Goal: Task Accomplishment & Management: Manage account settings

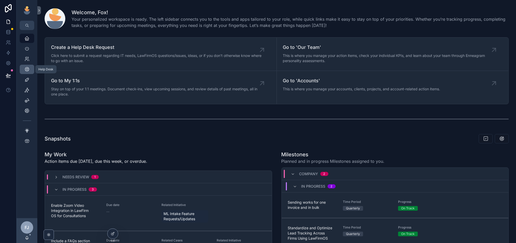
click at [28, 68] on icon "scrollable content" at bounding box center [26, 69] width 5 height 5
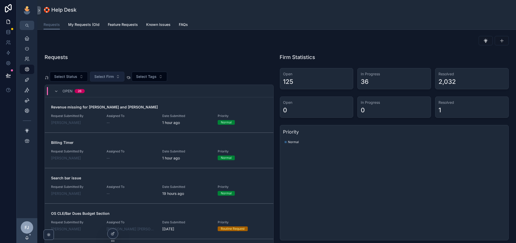
click at [100, 75] on span "Select Firm" at bounding box center [103, 76] width 19 height 5
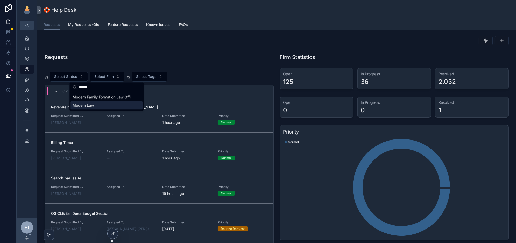
type input "******"
click at [96, 105] on div "Modern Law" at bounding box center [106, 105] width 72 height 8
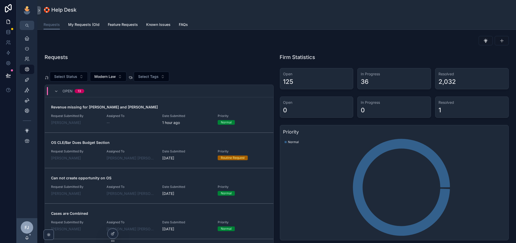
click at [208, 71] on div "Select Status Modern Law Select Tags Open 13 Revenue missing for [PERSON_NAME] …" at bounding box center [159, 167] width 229 height 199
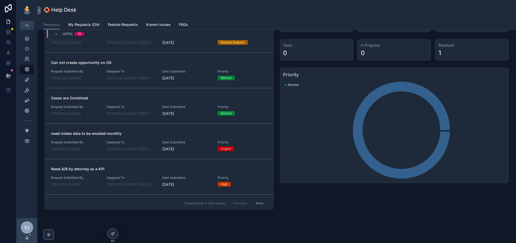
scroll to position [60, 0]
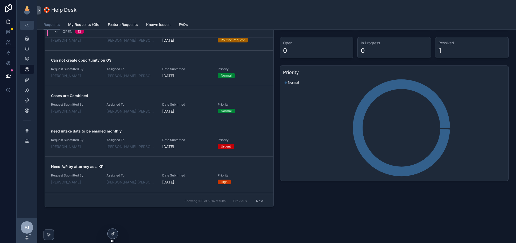
click at [146, 68] on span "Assigned To" at bounding box center [130, 69] width 49 height 4
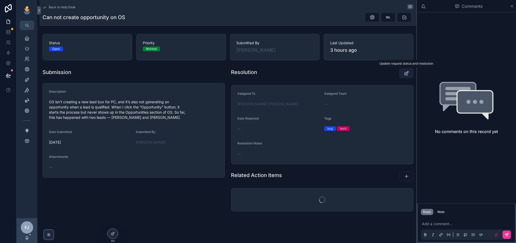
click at [408, 72] on icon "scrollable content" at bounding box center [405, 73] width 5 height 5
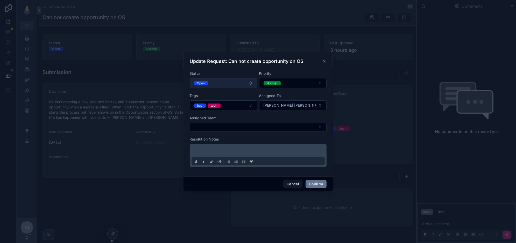
click at [236, 82] on button "Open" at bounding box center [223, 83] width 67 height 10
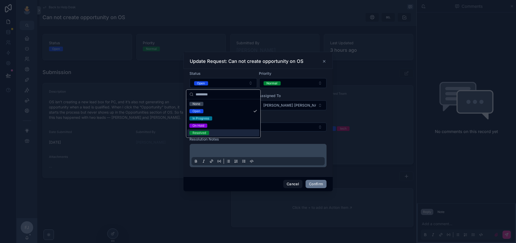
click at [219, 130] on div "Resolved" at bounding box center [223, 132] width 72 height 7
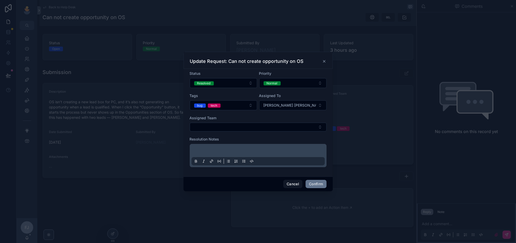
click at [256, 153] on p at bounding box center [258, 151] width 133 height 5
drag, startPoint x: 313, startPoint y: 184, endPoint x: 312, endPoint y: 180, distance: 4.2
click at [313, 184] on button "Confirm" at bounding box center [315, 184] width 21 height 8
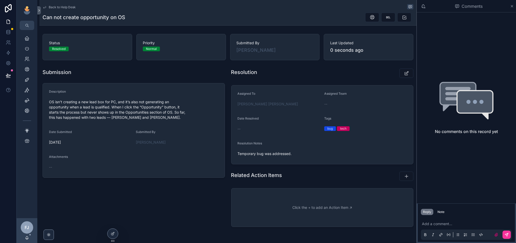
click at [62, 8] on span "Back to Help Desk" at bounding box center [62, 7] width 27 height 4
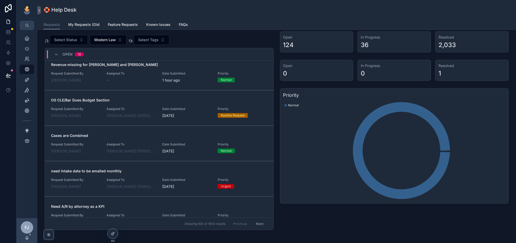
scroll to position [24, 0]
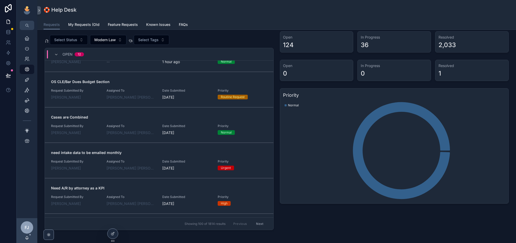
click at [140, 121] on div "Cases are Combined Request Submitted By [PERSON_NAME] Assigned To Fox [PERSON_N…" at bounding box center [159, 125] width 216 height 21
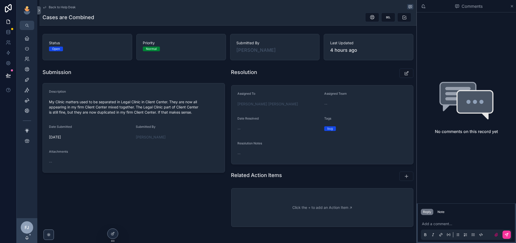
click at [437, 225] on p "scrollable content" at bounding box center [467, 223] width 91 height 5
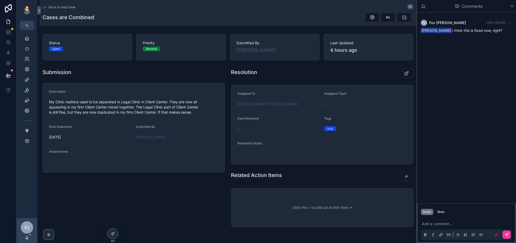
click at [56, 8] on span "Back to Help Desk" at bounding box center [62, 7] width 27 height 4
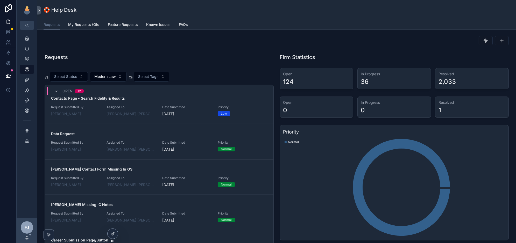
scroll to position [229, 0]
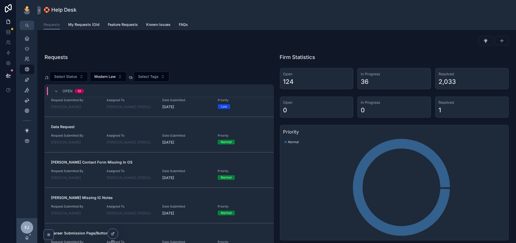
click at [142, 136] on span "Assigned To" at bounding box center [130, 136] width 49 height 4
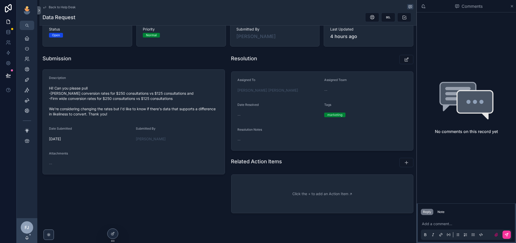
scroll to position [17, 0]
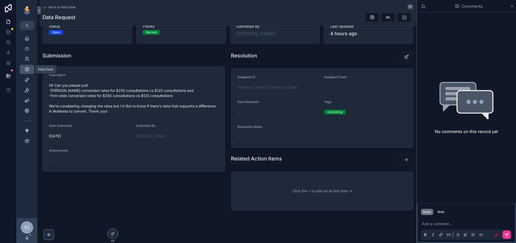
click at [26, 68] on icon "scrollable content" at bounding box center [26, 69] width 5 height 5
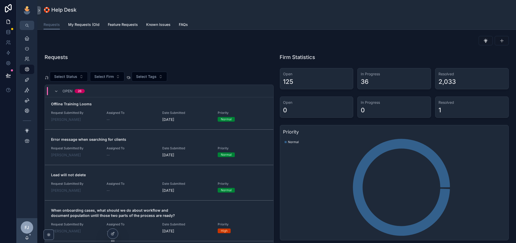
scroll to position [327, 0]
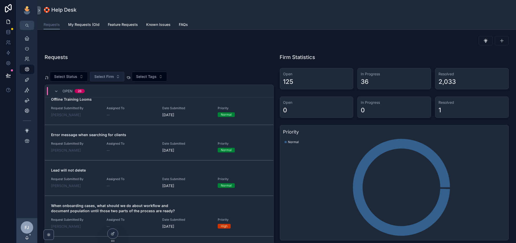
click at [101, 75] on span "Select Firm" at bounding box center [103, 76] width 19 height 5
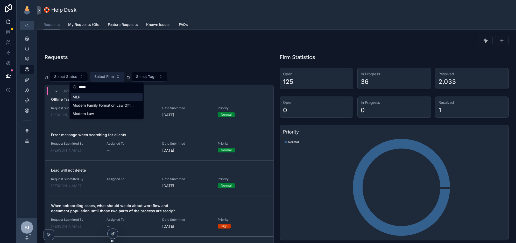
type input "******"
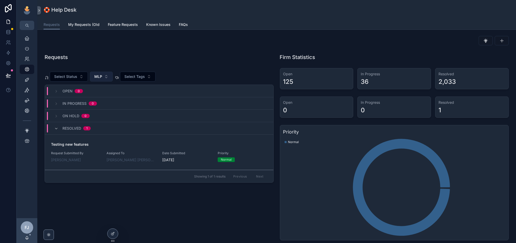
click at [100, 78] on span "MLP" at bounding box center [98, 76] width 8 height 5
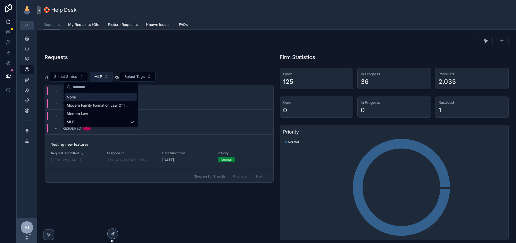
type input "*"
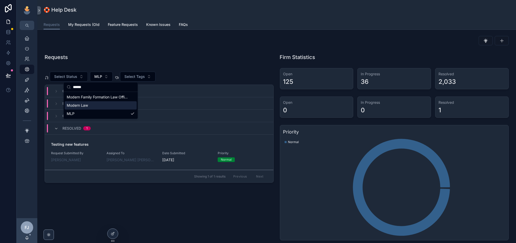
type input "******"
click at [98, 104] on div "Modern Law" at bounding box center [100, 105] width 72 height 8
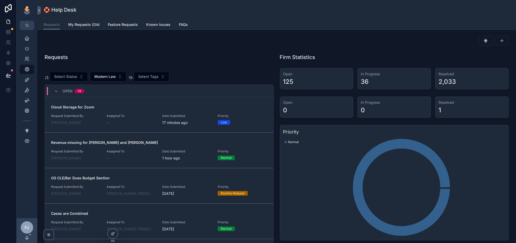
scroll to position [60, 0]
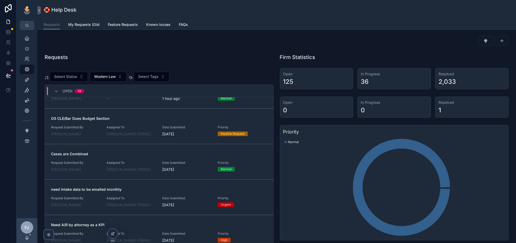
click at [135, 155] on span "Cases are Combined" at bounding box center [159, 153] width 216 height 5
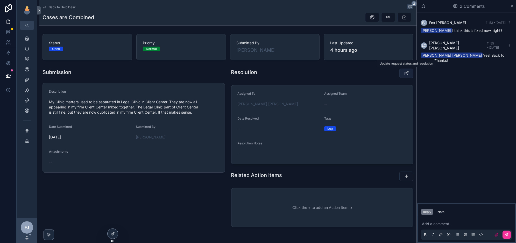
click at [407, 73] on icon "scrollable content" at bounding box center [405, 73] width 5 height 5
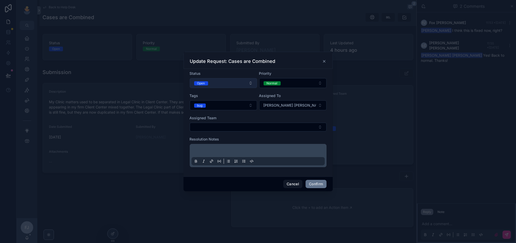
click at [233, 84] on button "Open" at bounding box center [223, 83] width 67 height 10
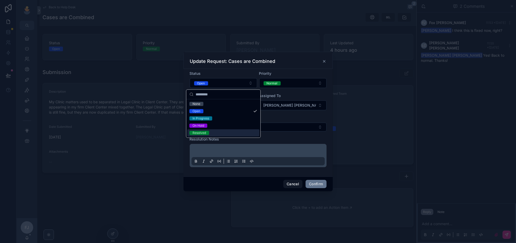
click at [216, 132] on div "Resolved" at bounding box center [223, 132] width 72 height 7
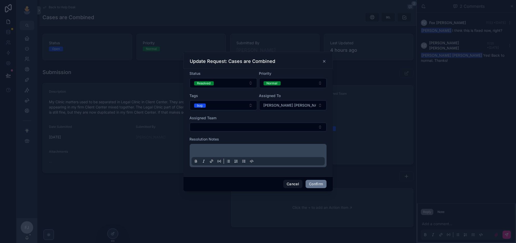
click at [217, 150] on p at bounding box center [258, 151] width 133 height 5
click at [321, 183] on button "Confirm" at bounding box center [315, 184] width 21 height 8
